Goal: Check status: Check status

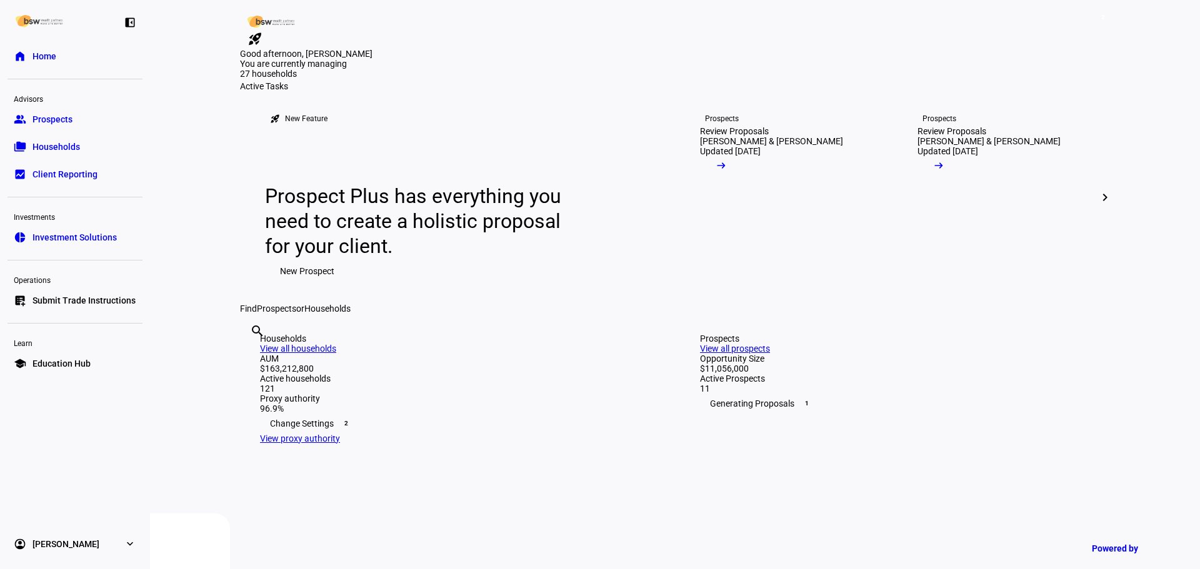
click at [260, 382] on div "search clear" at bounding box center [250, 348] width 20 height 69
click at [252, 356] on input "text" at bounding box center [251, 348] width 2 height 15
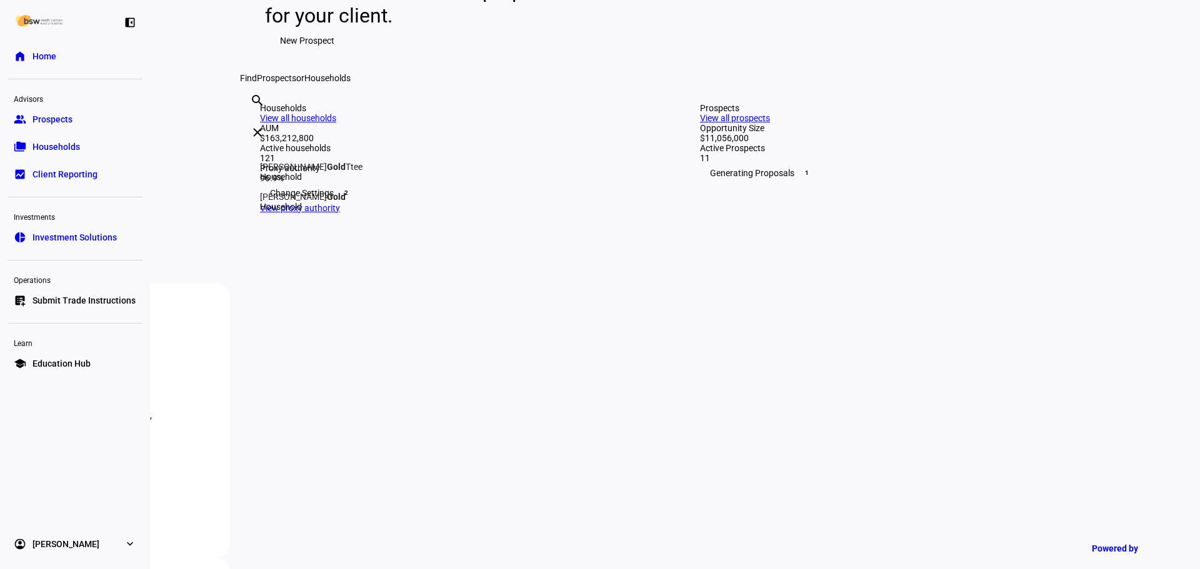
scroll to position [250, 0]
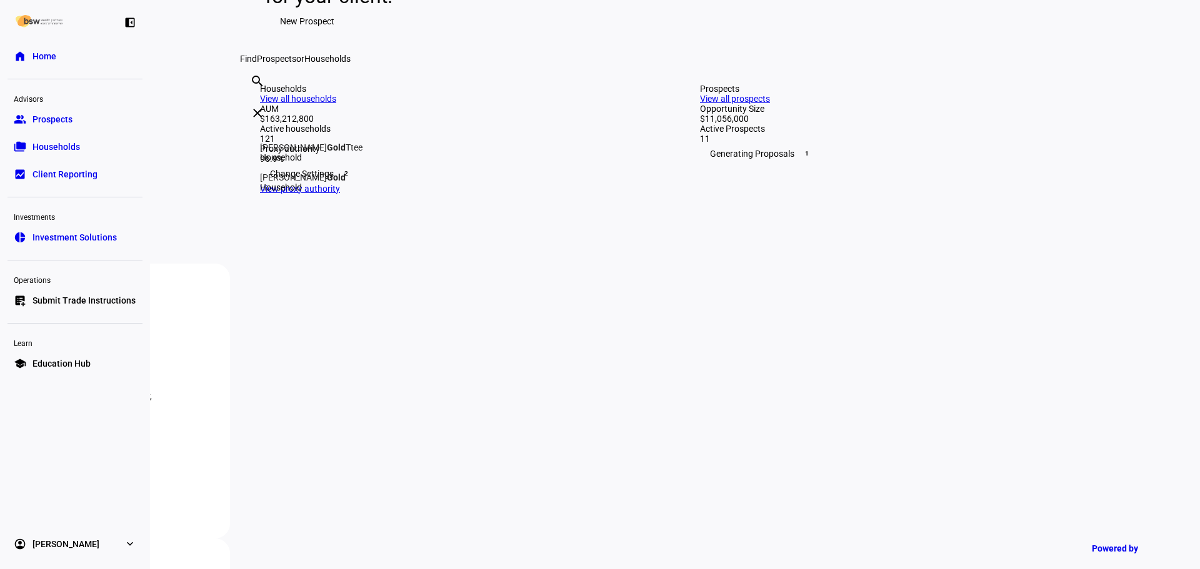
type input "gold"
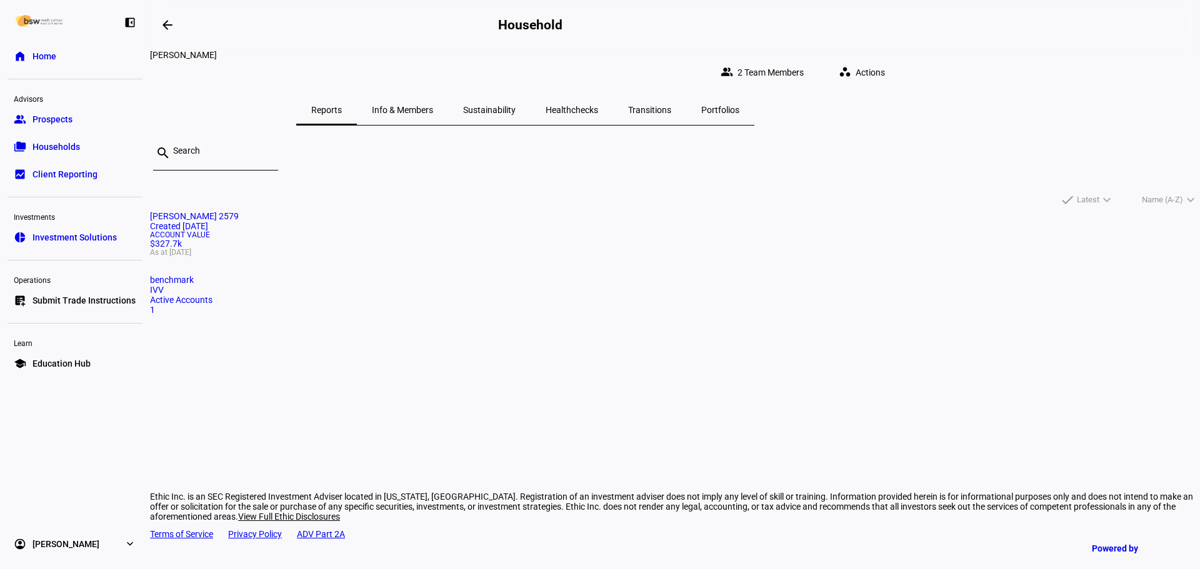
click at [442, 265] on mat-card "Marsha Gold 2579 Created 7 months ago Account Value $327.7k As at Sep 9, 2025 b…" at bounding box center [675, 263] width 1050 height 104
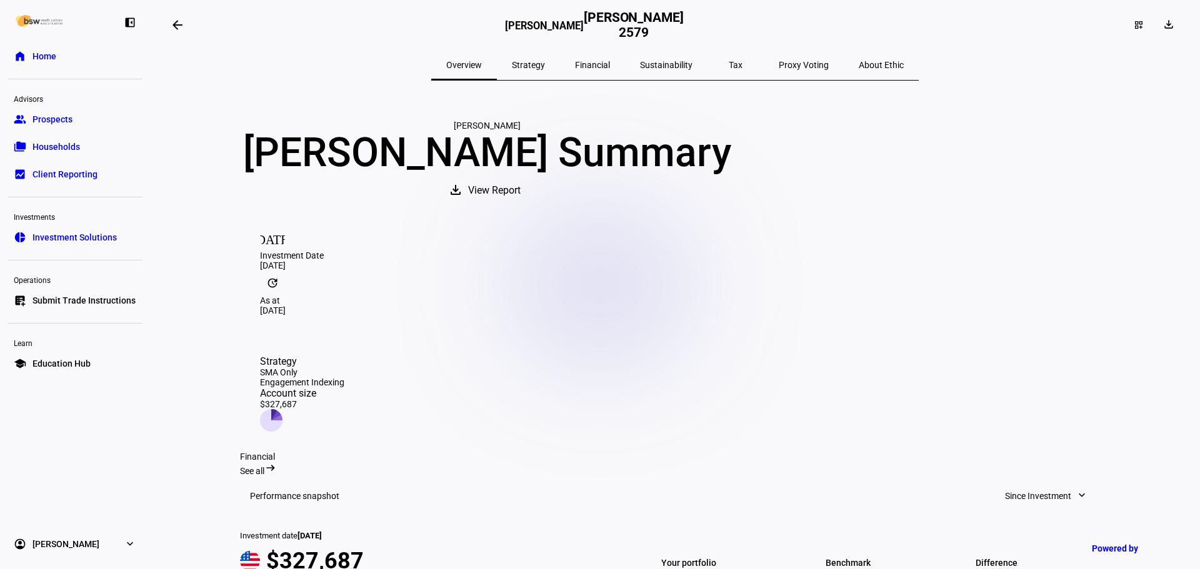
click at [610, 67] on span "Financial" at bounding box center [592, 65] width 35 height 9
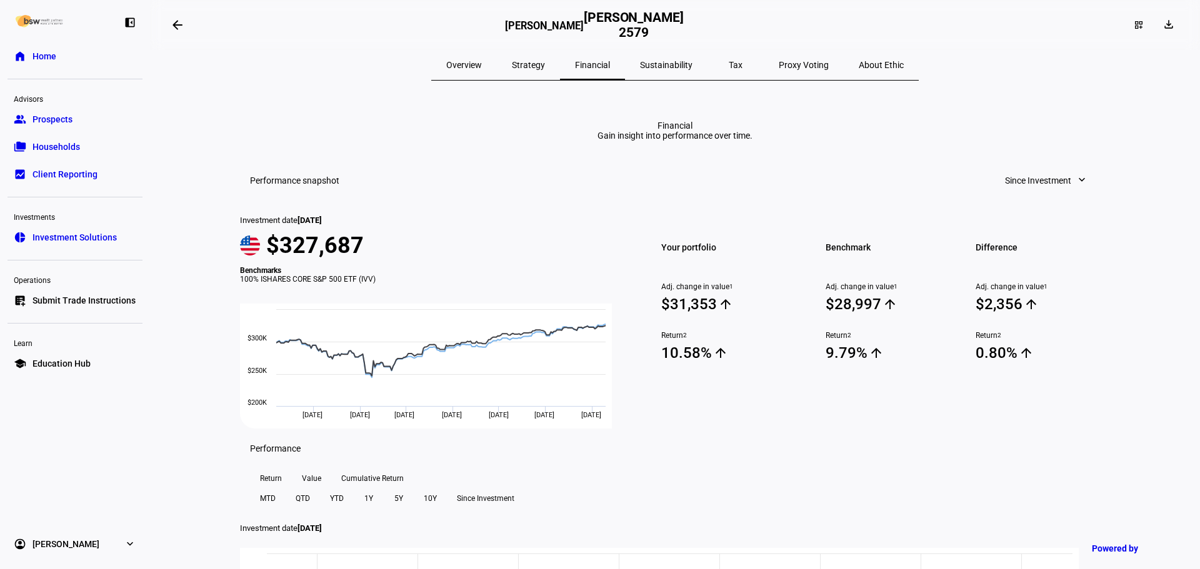
click at [734, 67] on div "Tax" at bounding box center [735, 65] width 56 height 30
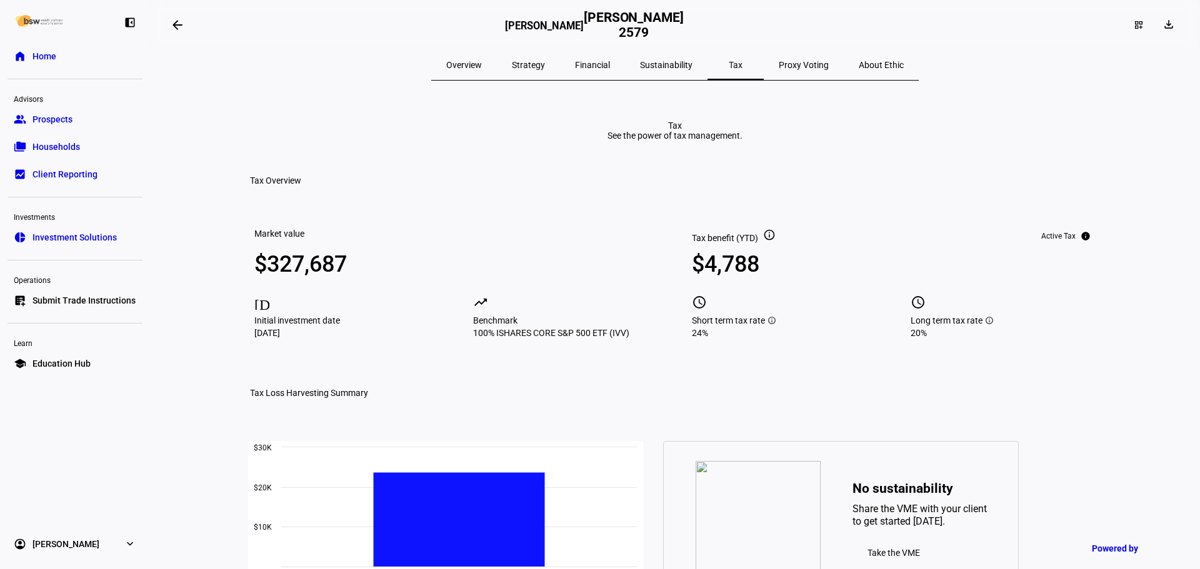
click at [691, 66] on span "Sustainability" at bounding box center [666, 65] width 52 height 9
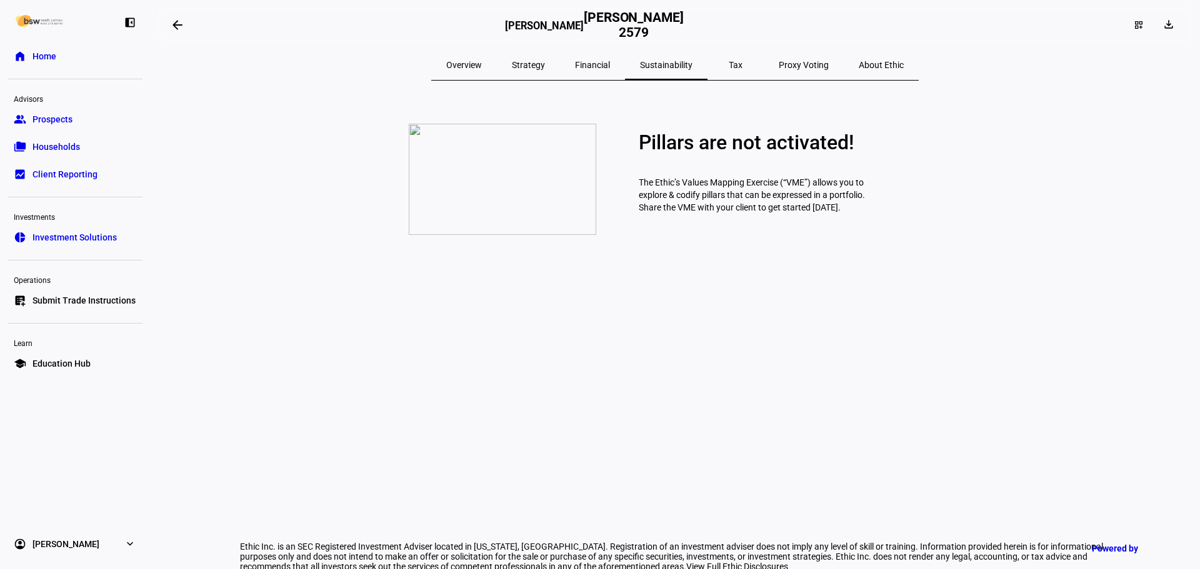
click at [599, 67] on span "Financial" at bounding box center [592, 65] width 35 height 9
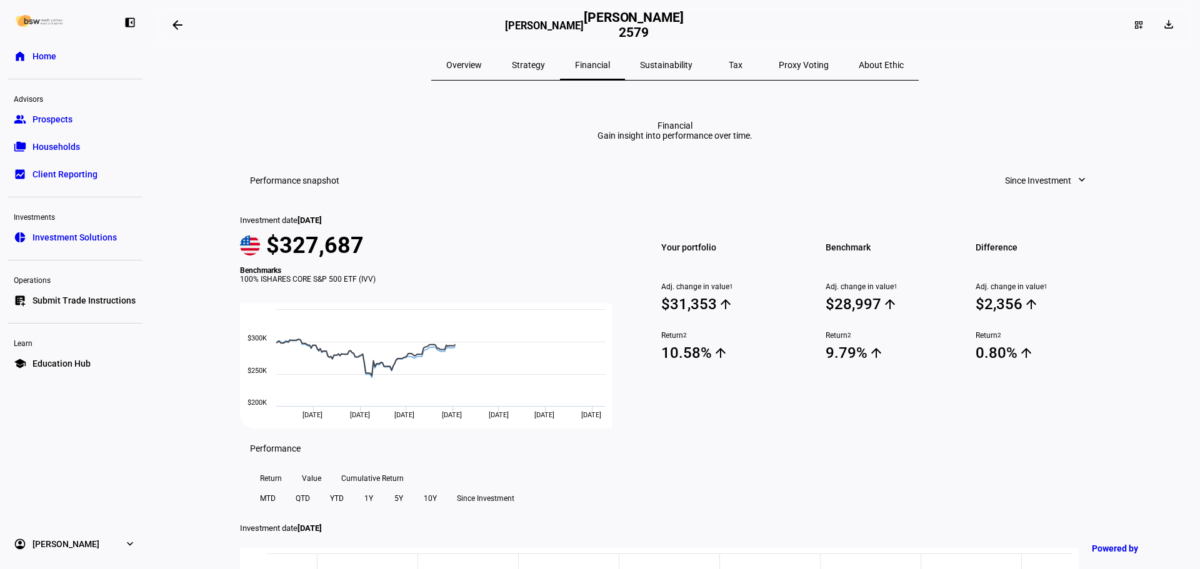
click at [545, 66] on span "Strategy" at bounding box center [528, 65] width 33 height 9
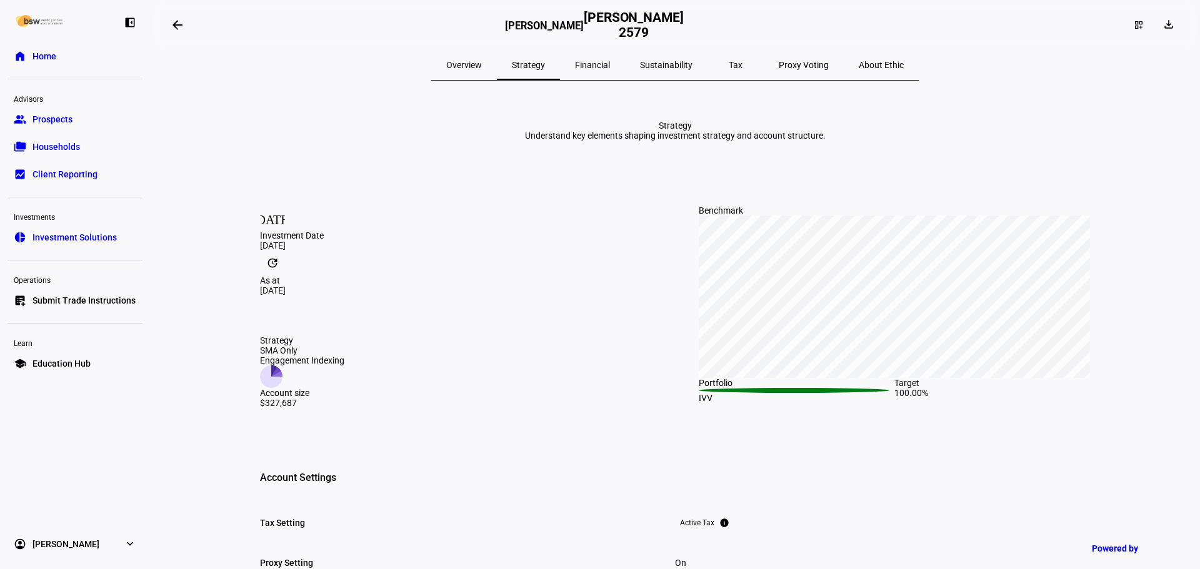
click at [599, 72] on span "Financial" at bounding box center [592, 65] width 35 height 30
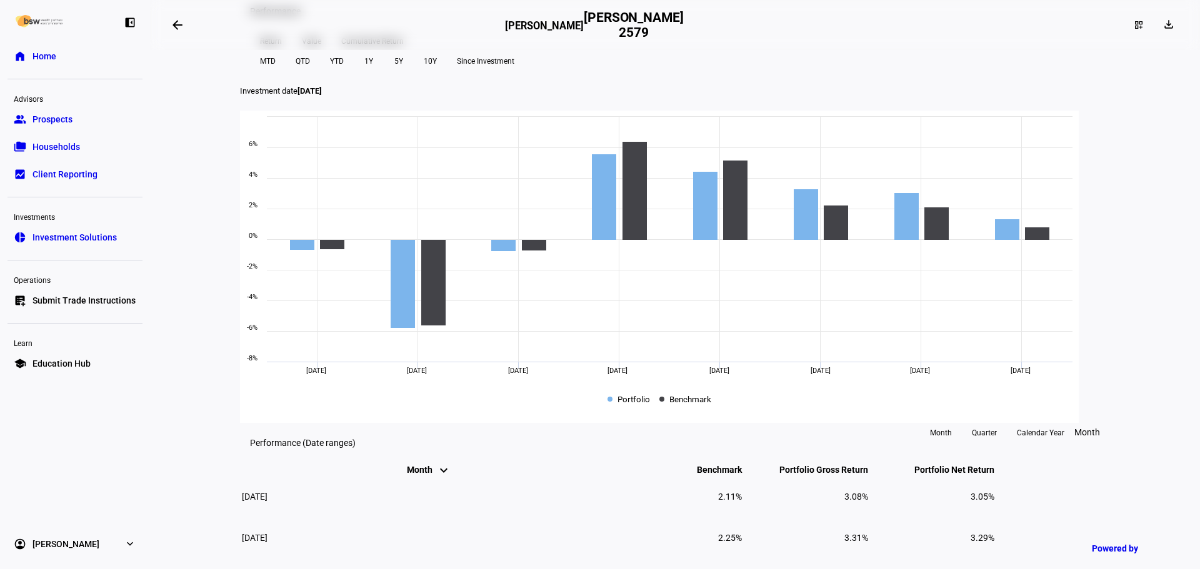
scroll to position [250, 0]
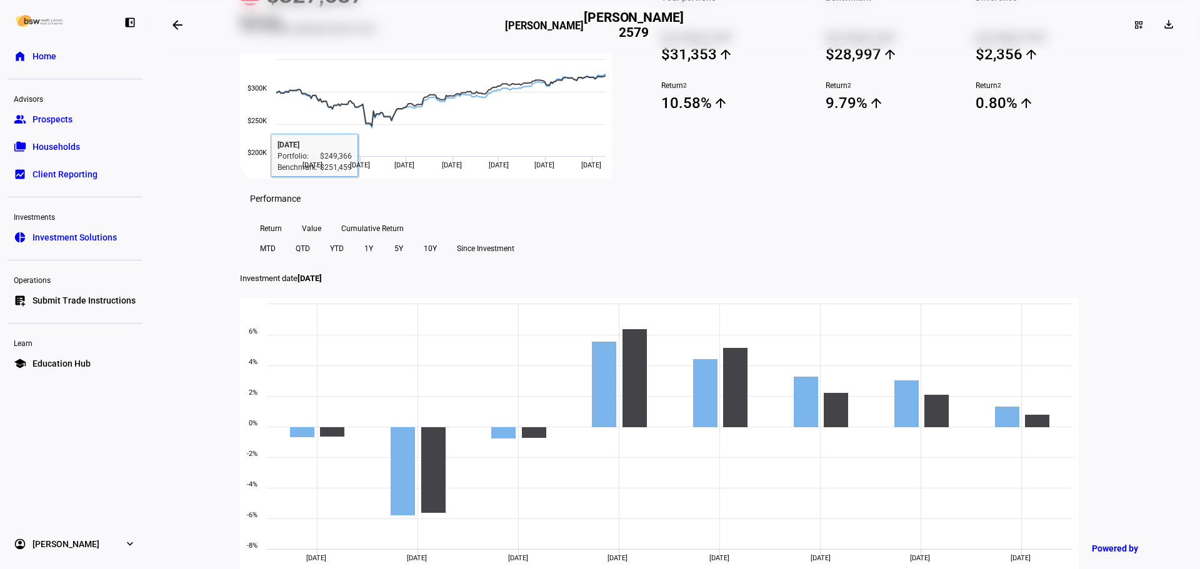
click at [365, 239] on span "Cumulative Return" at bounding box center [372, 229] width 62 height 20
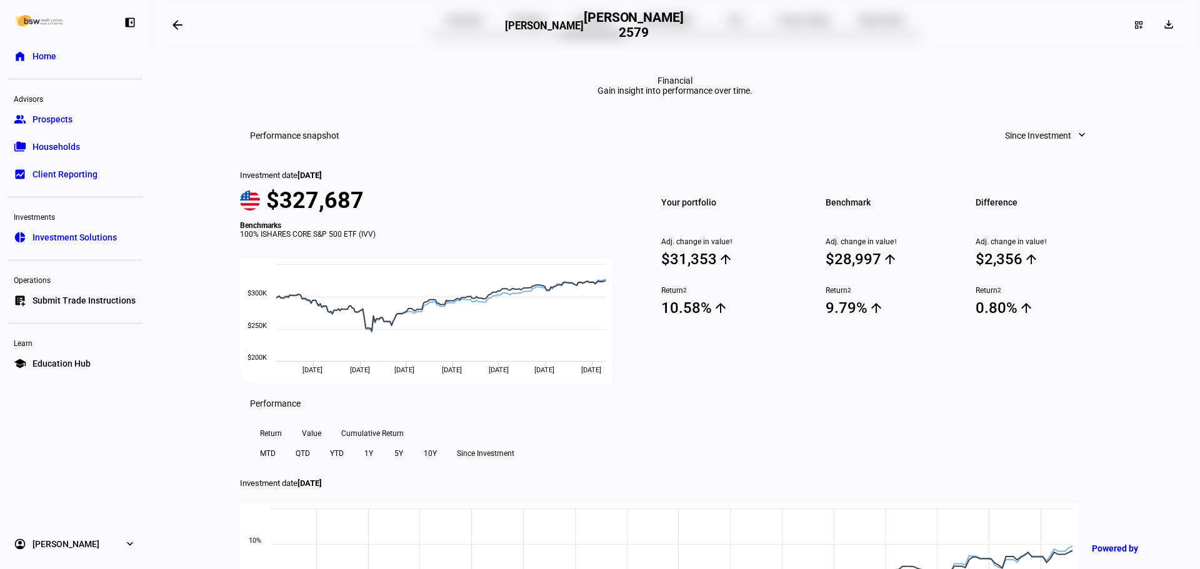
scroll to position [0, 0]
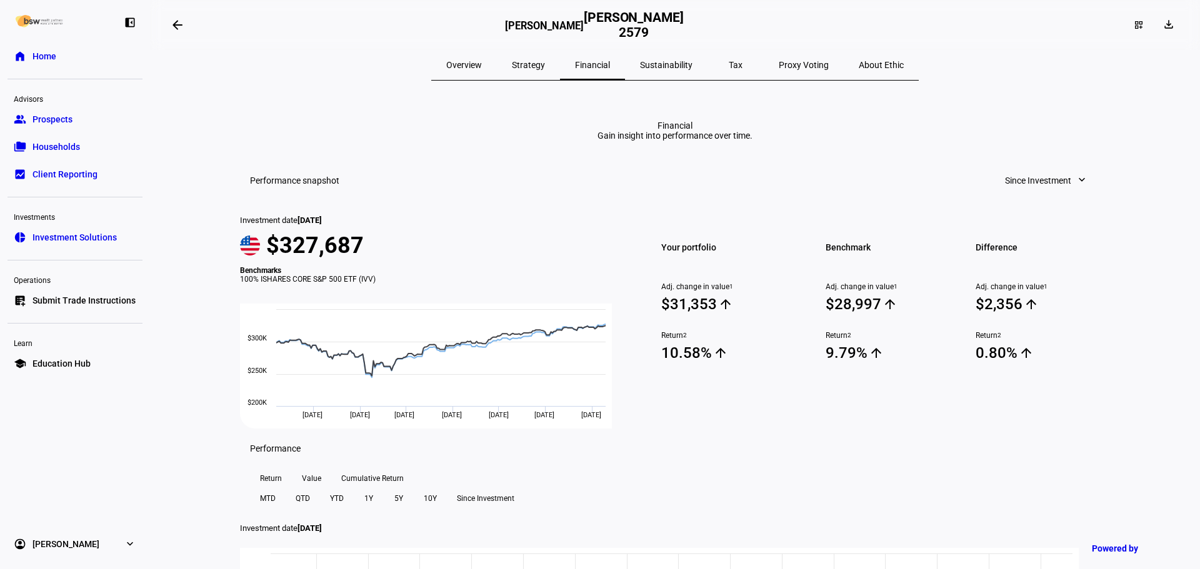
click at [680, 59] on span "Sustainability" at bounding box center [666, 65] width 52 height 30
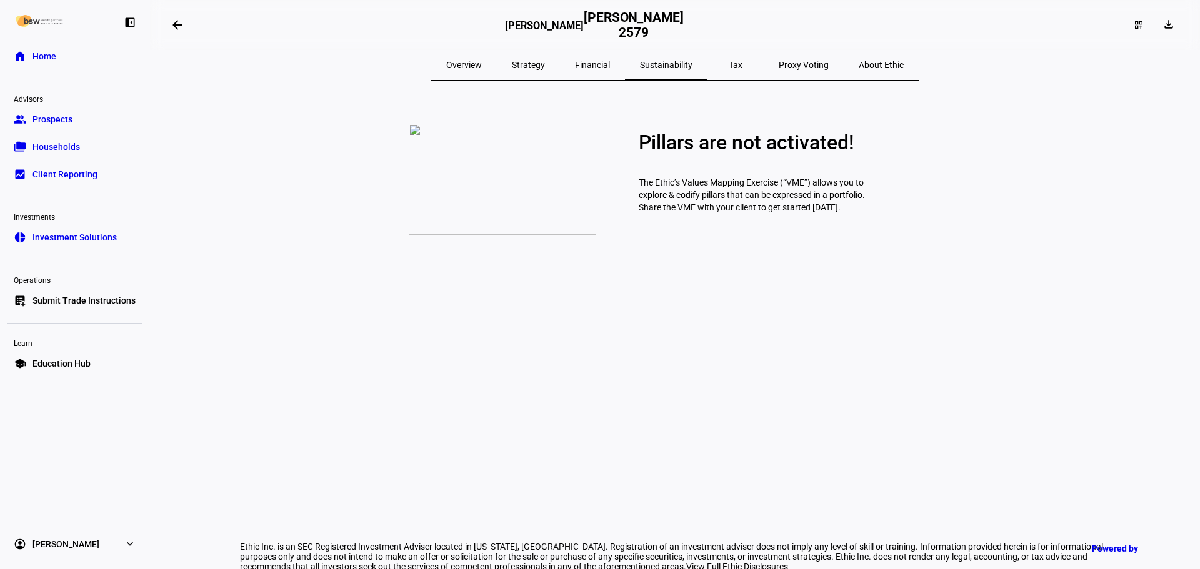
click at [735, 72] on div "Tax" at bounding box center [735, 65] width 56 height 30
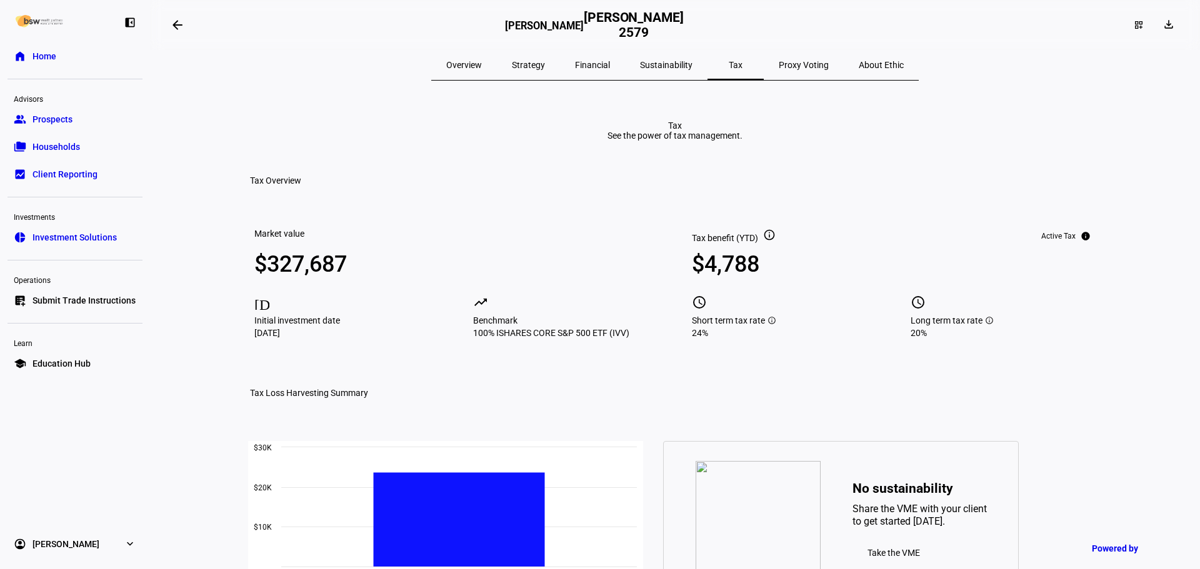
click at [177, 27] on mat-icon "arrow_backwards" at bounding box center [177, 24] width 15 height 15
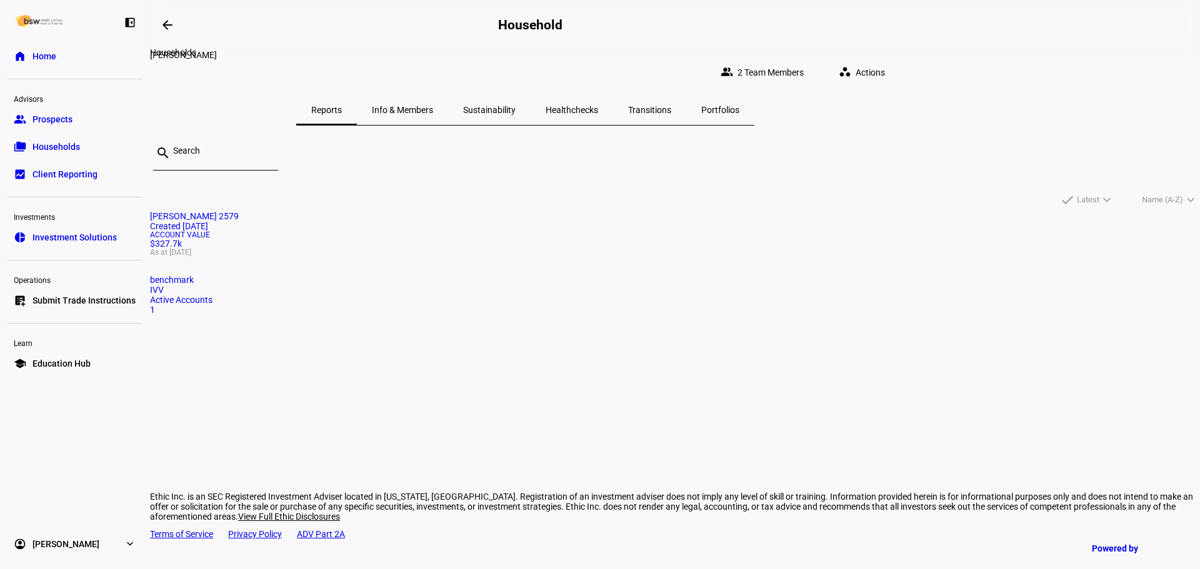
click at [162, 20] on span at bounding box center [167, 25] width 30 height 30
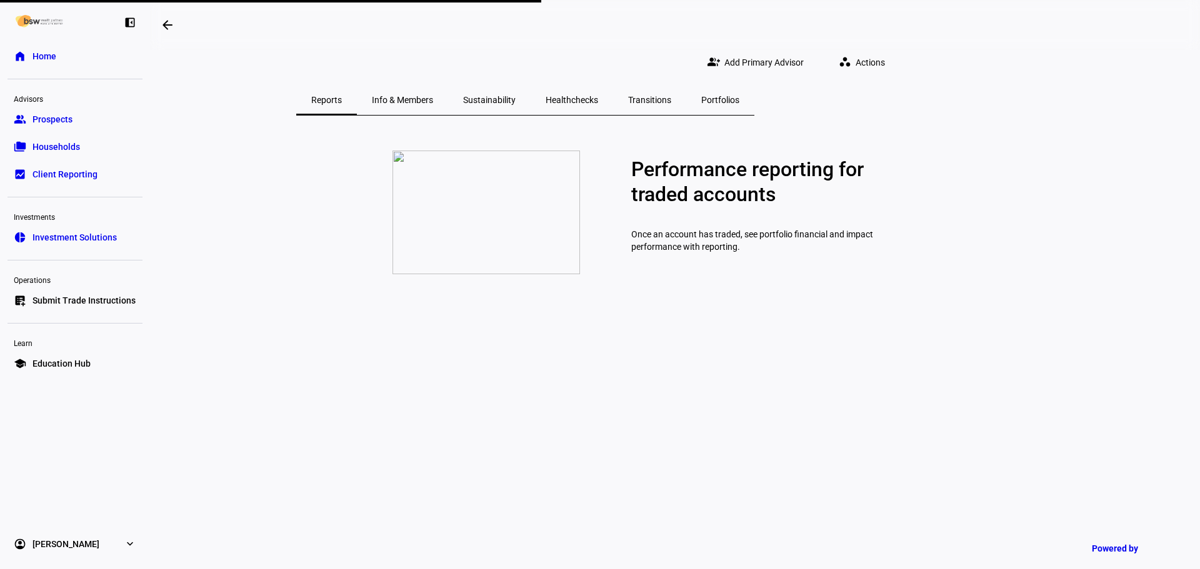
click at [104, 135] on link "folder_copy Households" at bounding box center [74, 146] width 135 height 25
click at [74, 50] on link "home Home" at bounding box center [74, 56] width 135 height 25
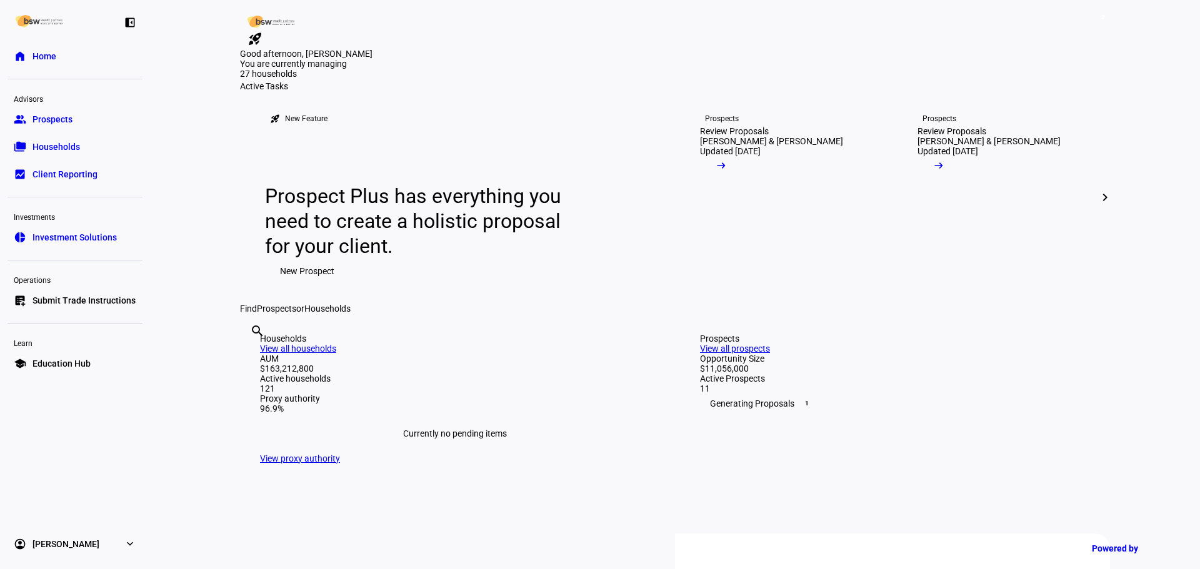
click at [260, 382] on div "search clear" at bounding box center [250, 348] width 20 height 69
click at [252, 356] on input "text" at bounding box center [251, 348] width 2 height 15
type input "gold"
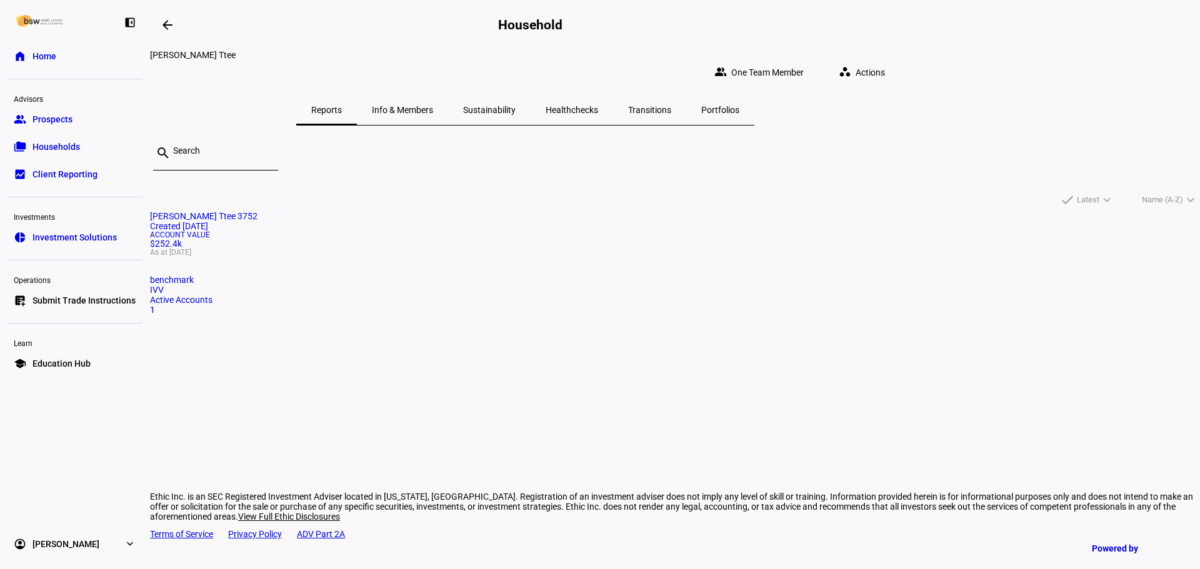
click at [408, 285] on div "benchmark" at bounding box center [675, 280] width 1050 height 10
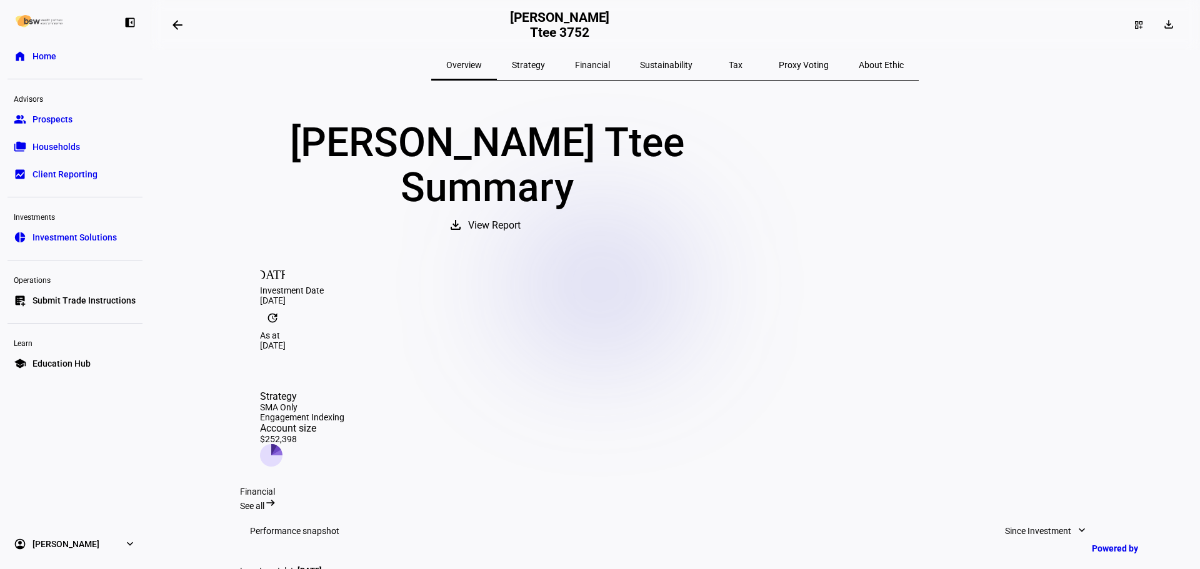
click at [610, 61] on span "Financial" at bounding box center [592, 65] width 35 height 9
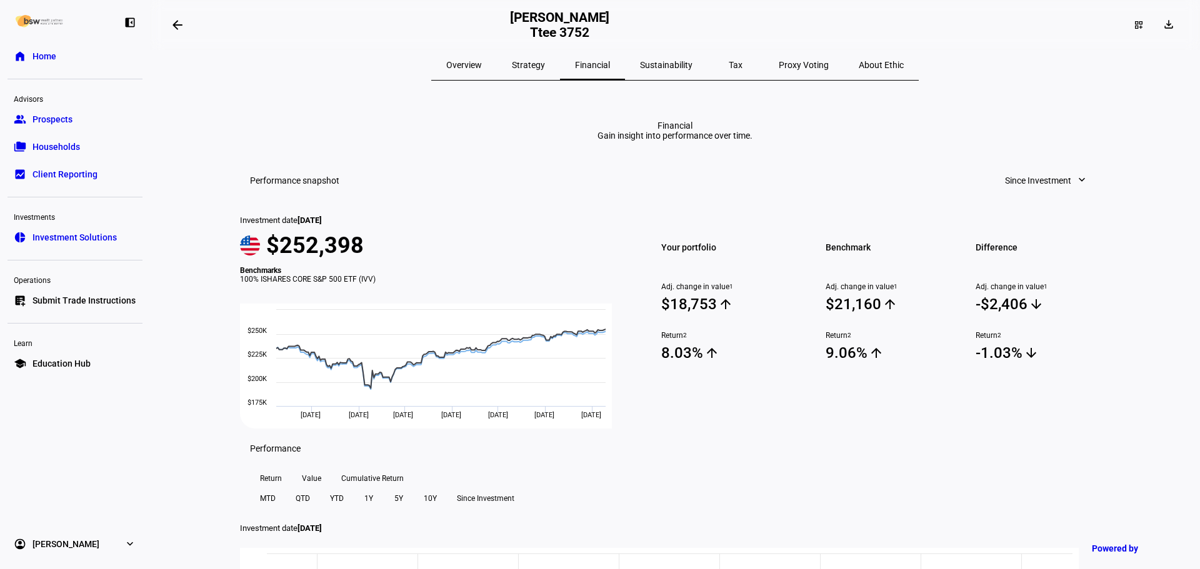
click at [729, 69] on span "Tax" at bounding box center [736, 65] width 14 height 9
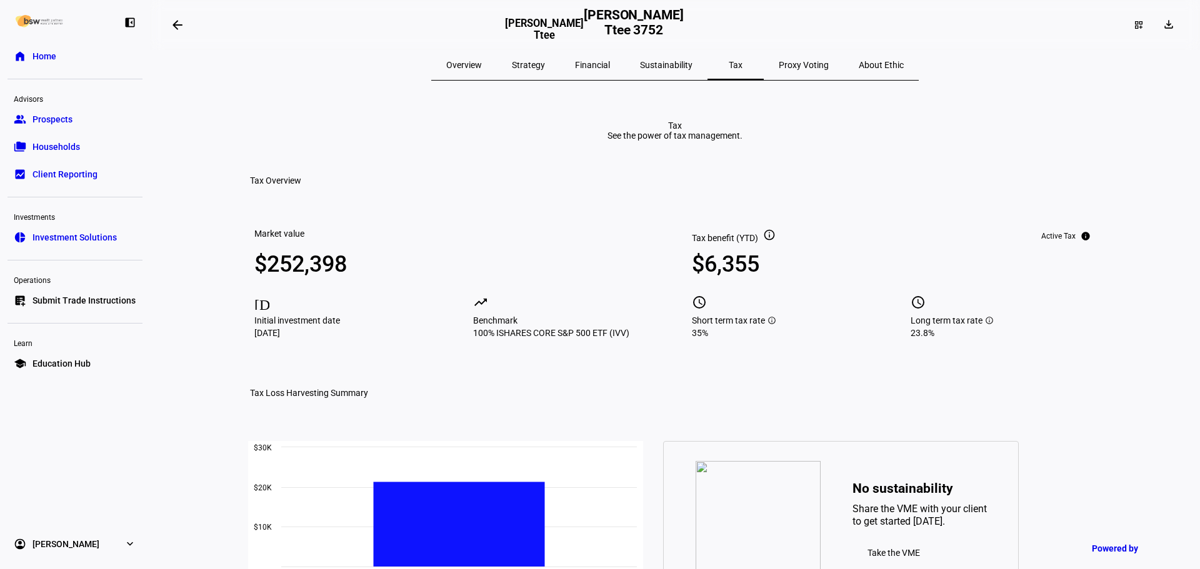
click at [545, 71] on span "Strategy" at bounding box center [528, 65] width 33 height 30
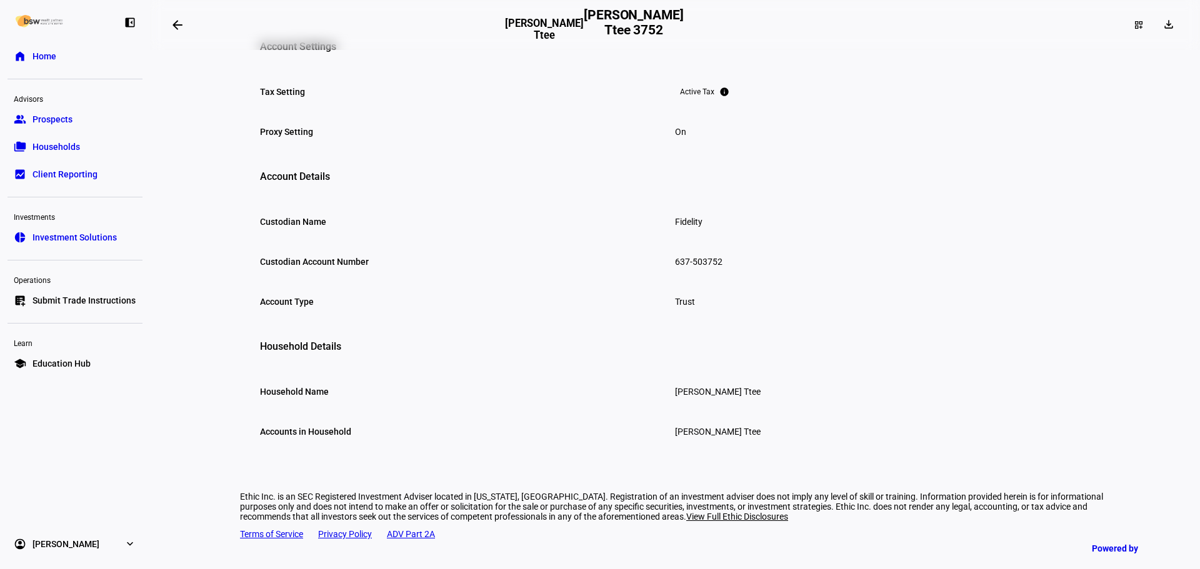
scroll to position [482, 0]
